Goal: Find specific page/section

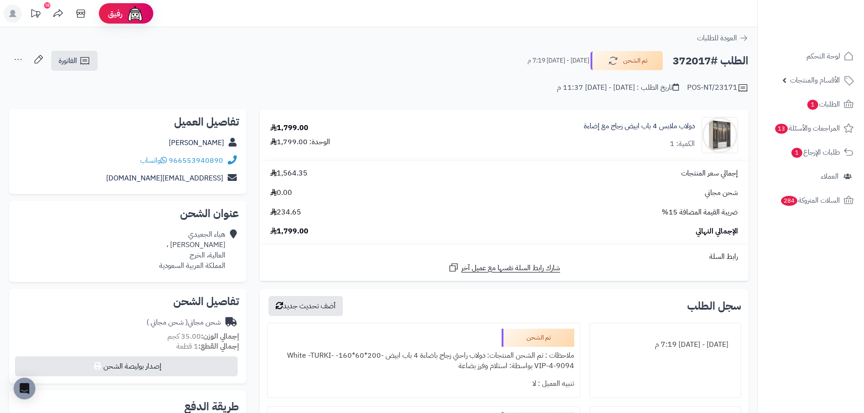
scroll to position [181, 0]
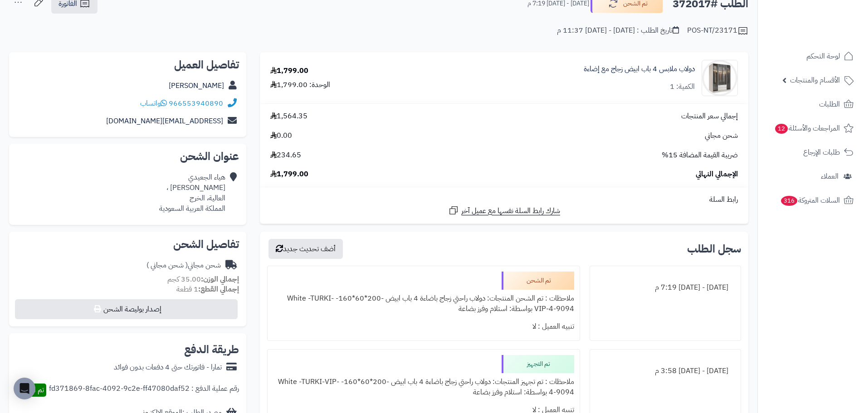
scroll to position [45, 0]
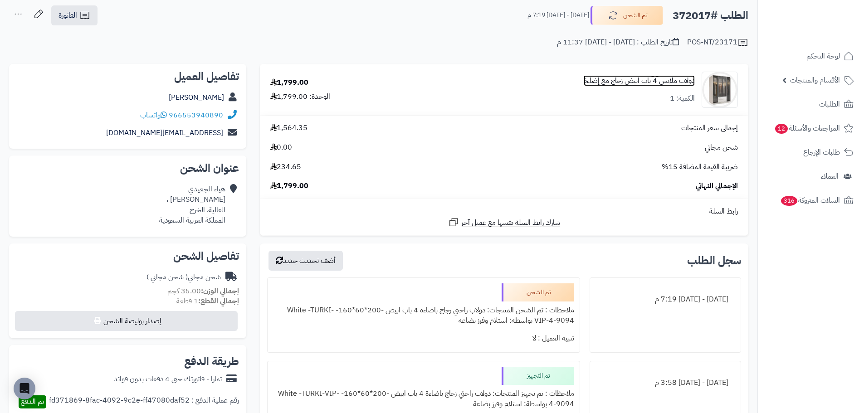
click at [608, 79] on link "دولاب ملابس 4 باب ابيض زجاج مع إضاءة" at bounding box center [639, 81] width 111 height 10
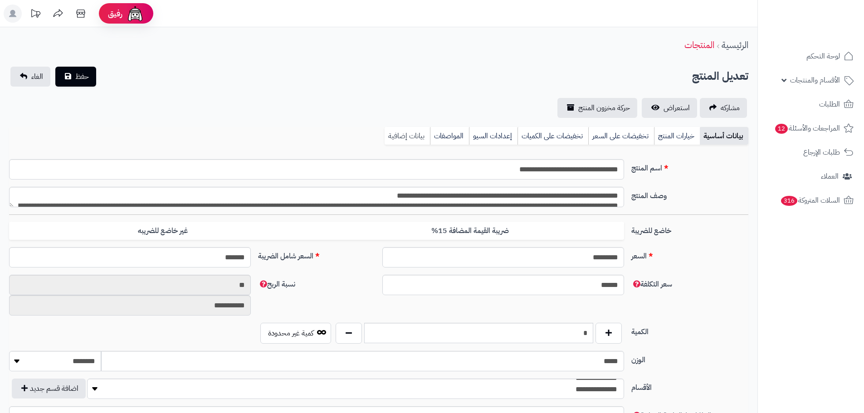
click at [407, 135] on link "بيانات إضافية" at bounding box center [407, 136] width 45 height 18
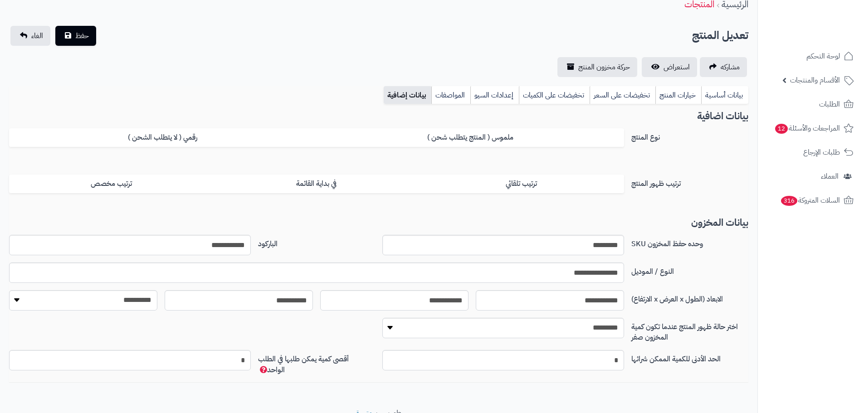
scroll to position [81, 0]
